Goal: Obtain resource: Obtain resource

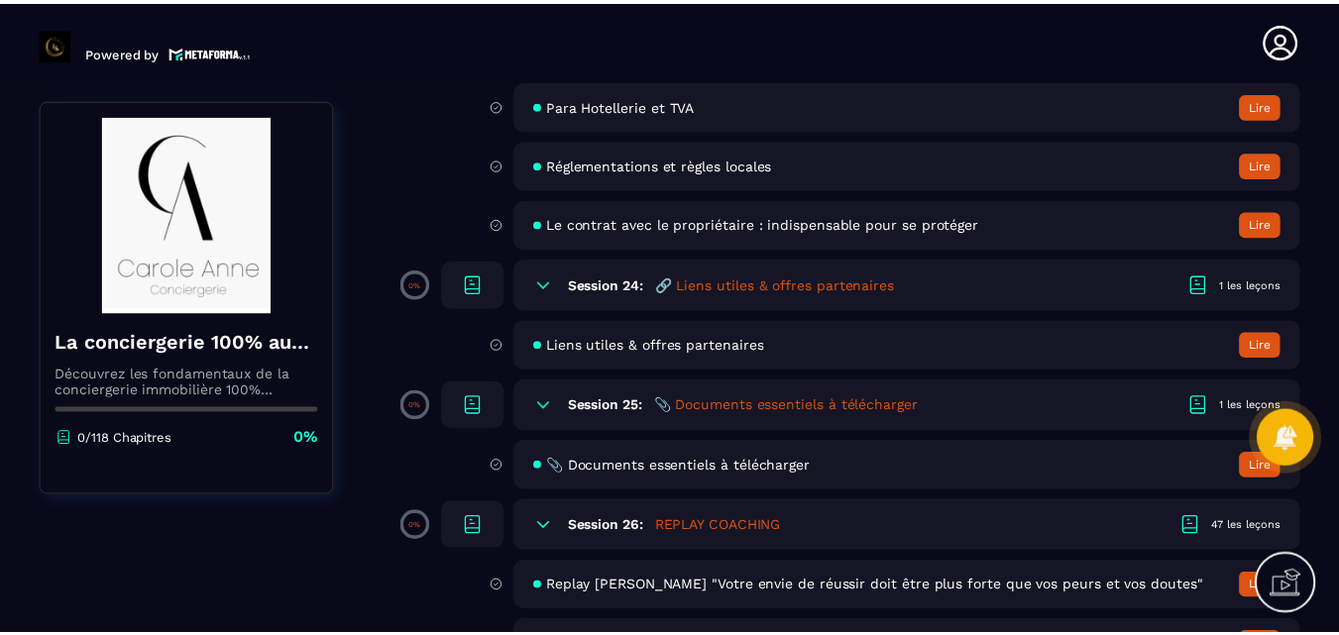
scroll to position [5607, 0]
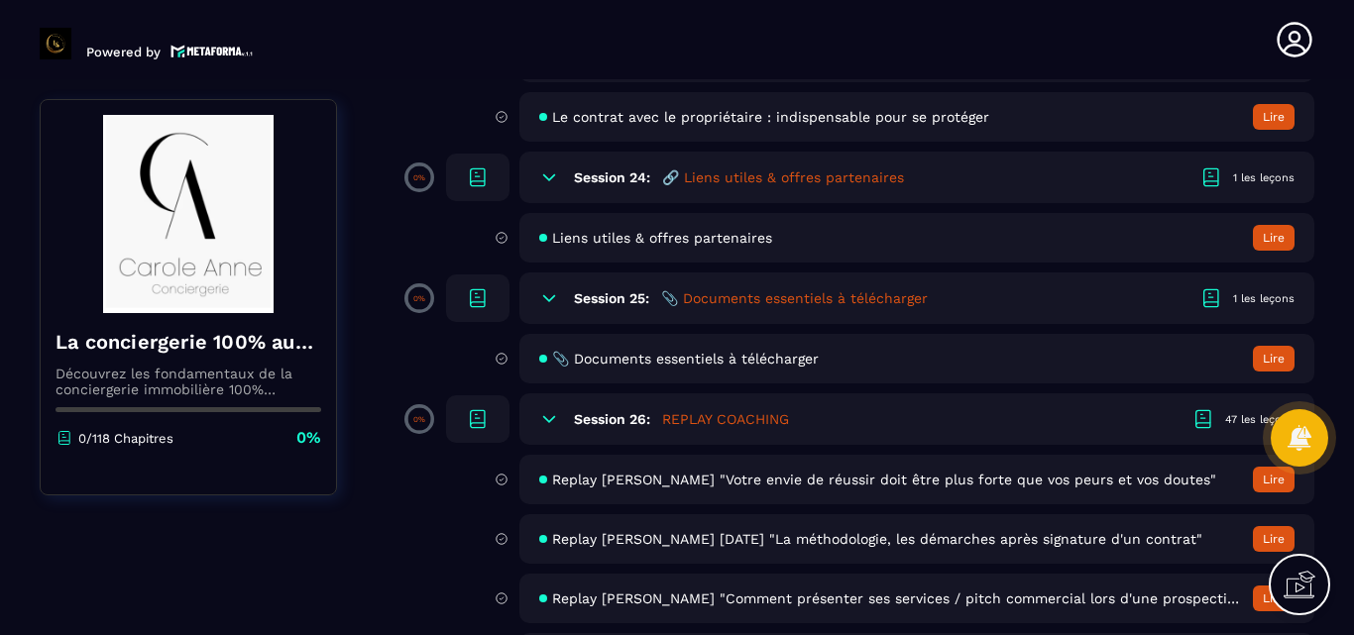
click at [807, 178] on h5 "🔗 Liens utiles & offres partenaires" at bounding box center [783, 178] width 242 height 20
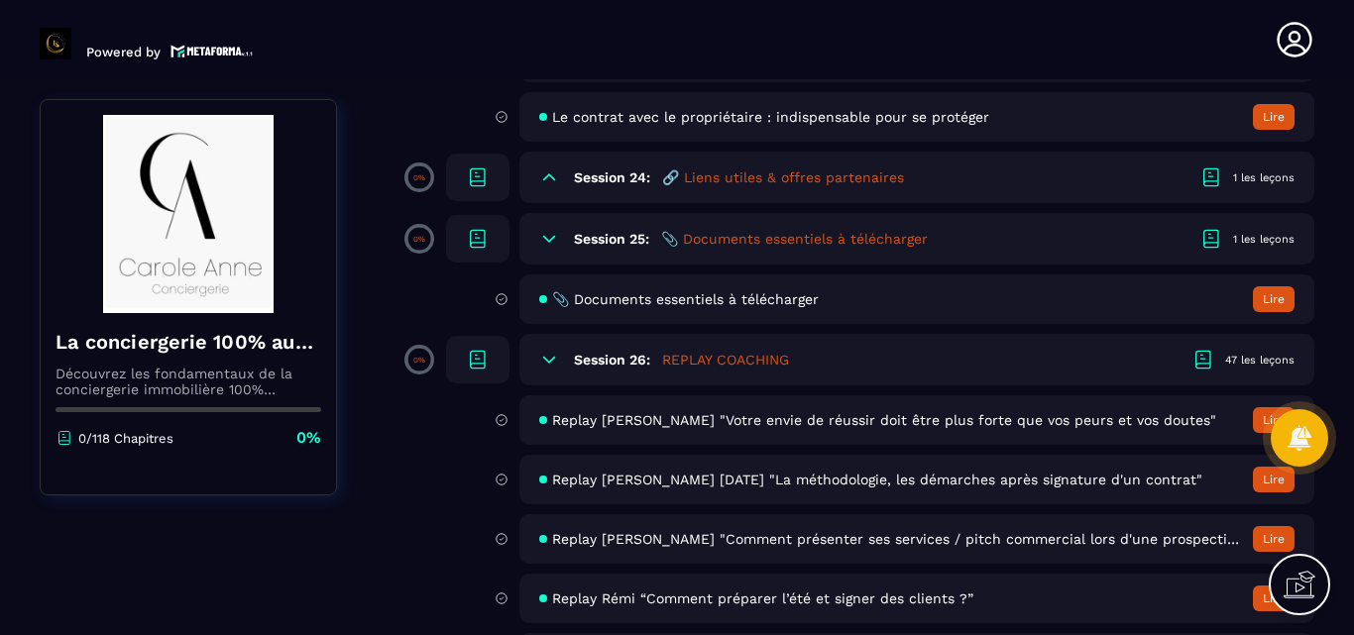
click at [835, 182] on h5 "🔗 Liens utiles & offres partenaires" at bounding box center [783, 178] width 242 height 20
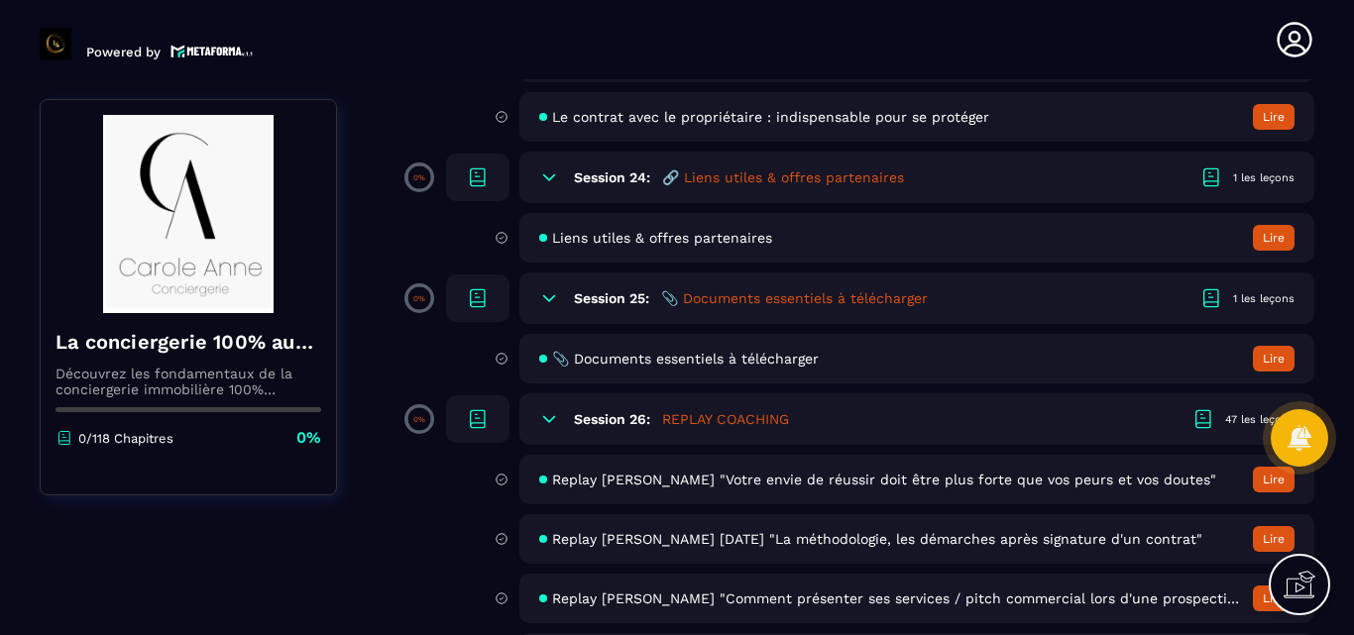
click at [732, 179] on h5 "🔗 Liens utiles & offres partenaires" at bounding box center [783, 178] width 242 height 20
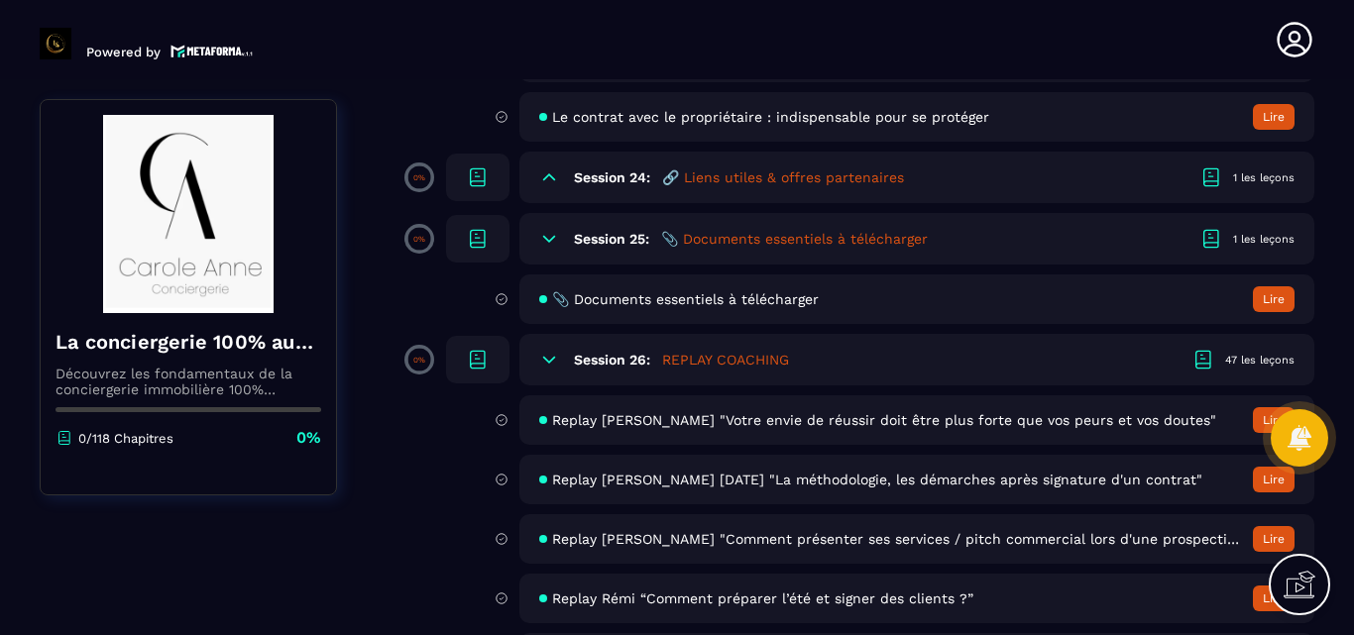
click at [732, 179] on h5 "🔗 Liens utiles & offres partenaires" at bounding box center [783, 178] width 242 height 20
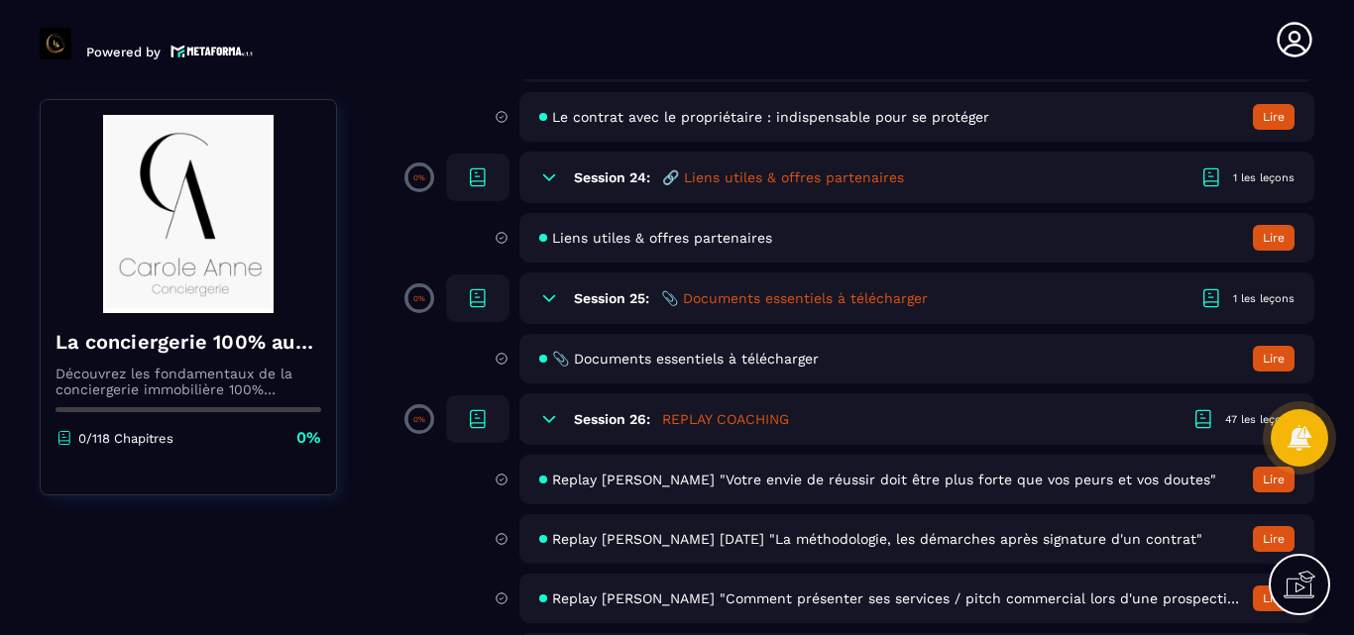
click at [1266, 238] on button "Lire" at bounding box center [1274, 238] width 42 height 26
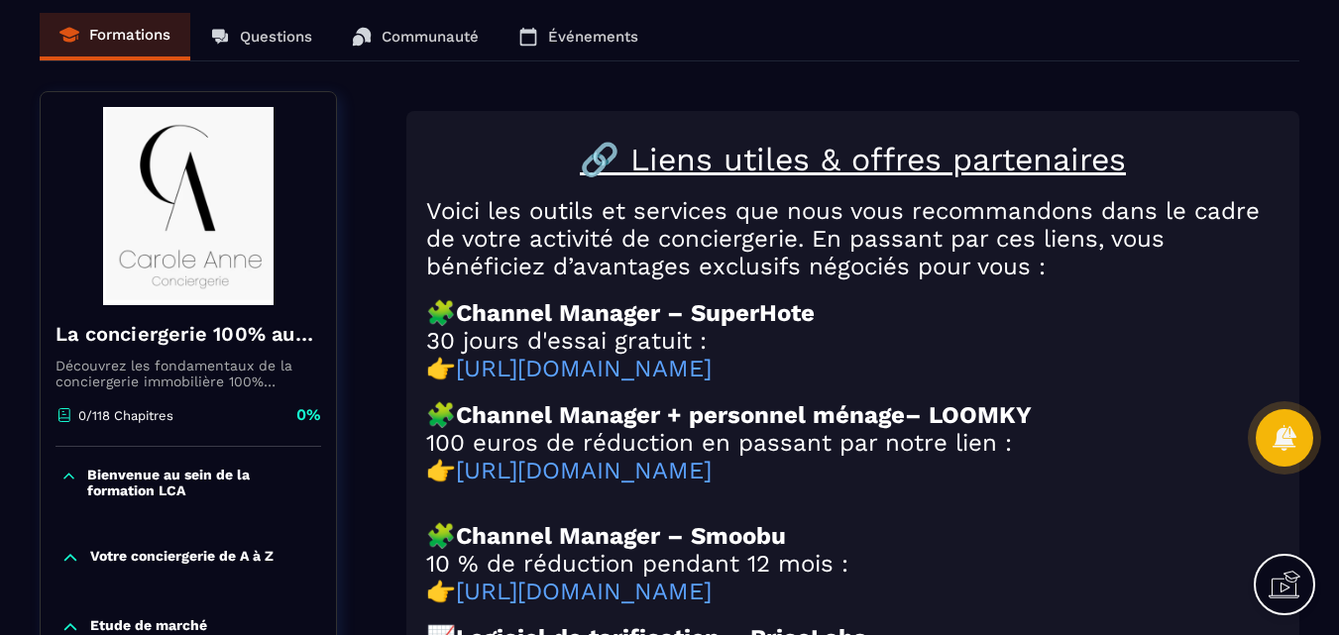
scroll to position [198, 0]
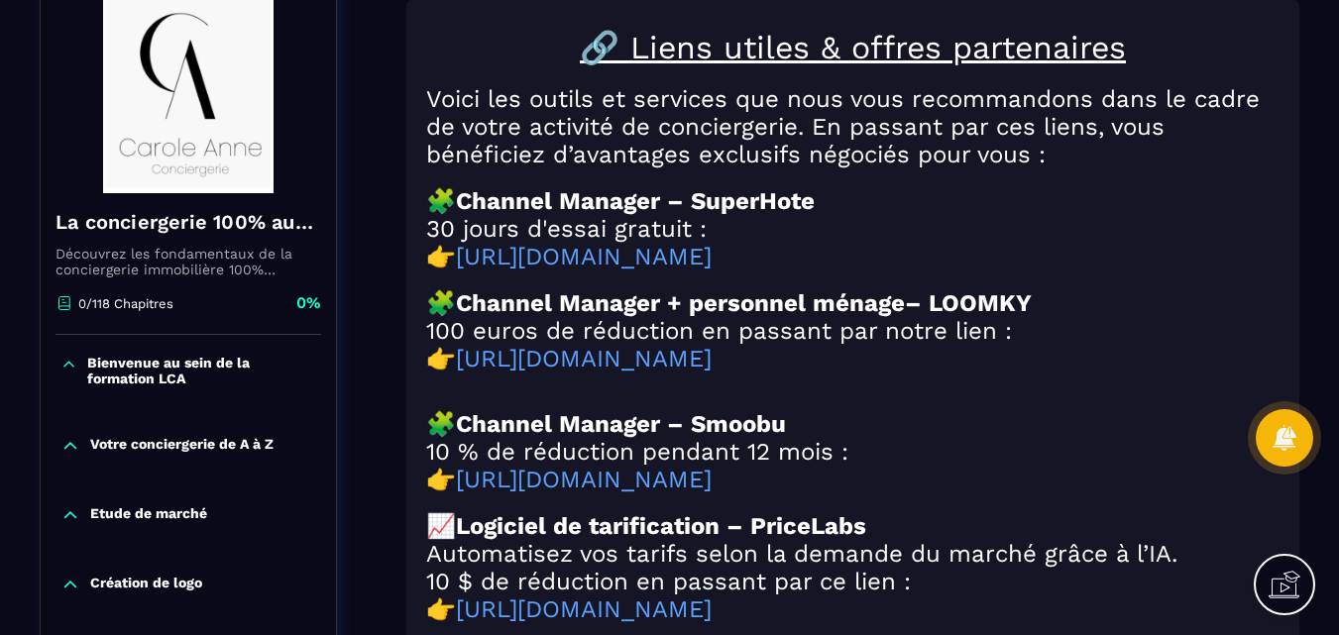
drag, startPoint x: 938, startPoint y: 509, endPoint x: 398, endPoint y: 514, distance: 540.3
copy h2 "👉 [URL][DOMAIN_NAME]"
